Goal: Navigation & Orientation: Find specific page/section

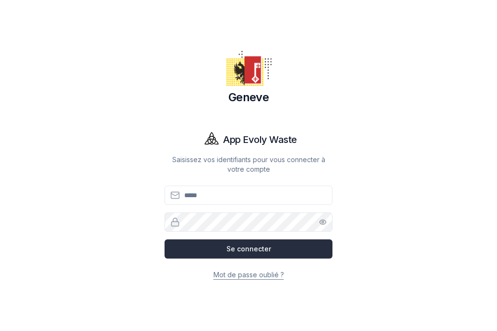
type input "**********"
click at [266, 256] on button "Se connecter" at bounding box center [248, 248] width 168 height 19
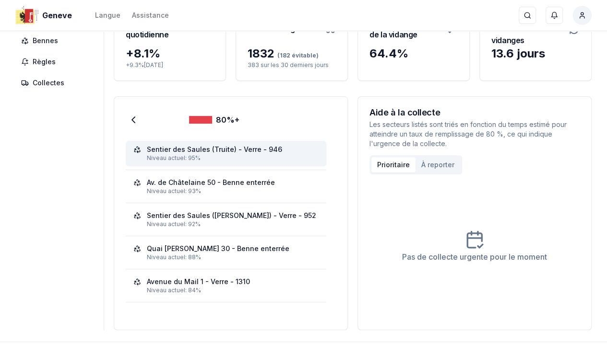
scroll to position [96, 0]
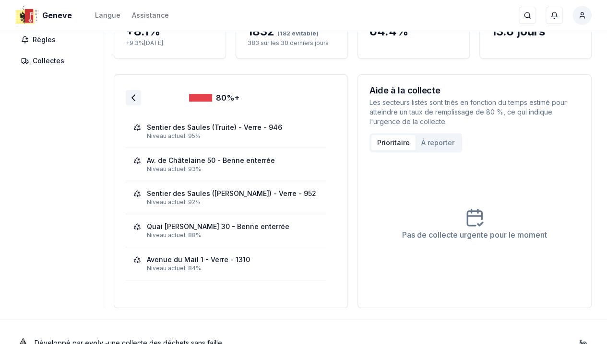
click at [135, 98] on polyline at bounding box center [133, 98] width 3 height 6
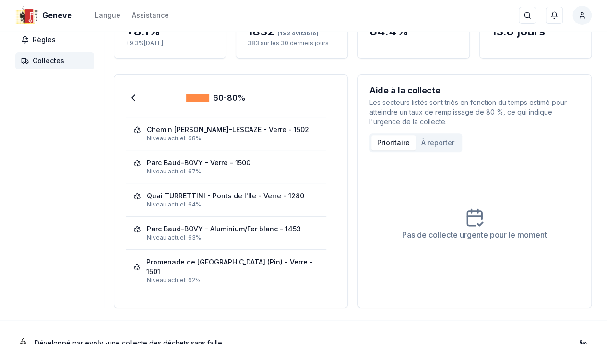
scroll to position [0, 0]
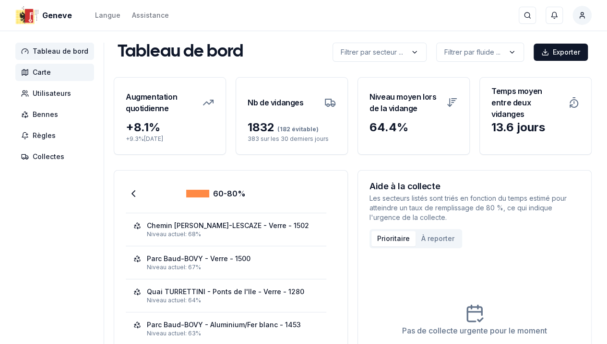
click at [44, 72] on span "Carte" at bounding box center [42, 73] width 18 height 10
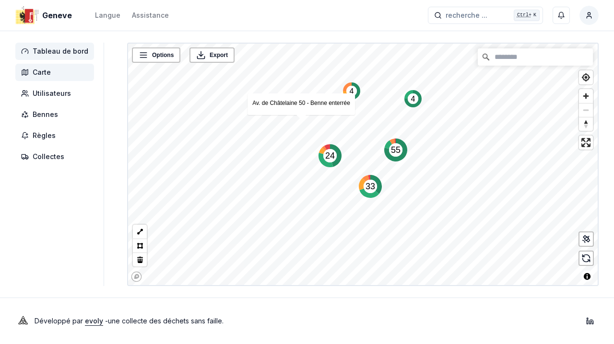
click at [50, 50] on span "Tableau de bord" at bounding box center [61, 52] width 56 height 10
